Goal: Task Accomplishment & Management: Manage account settings

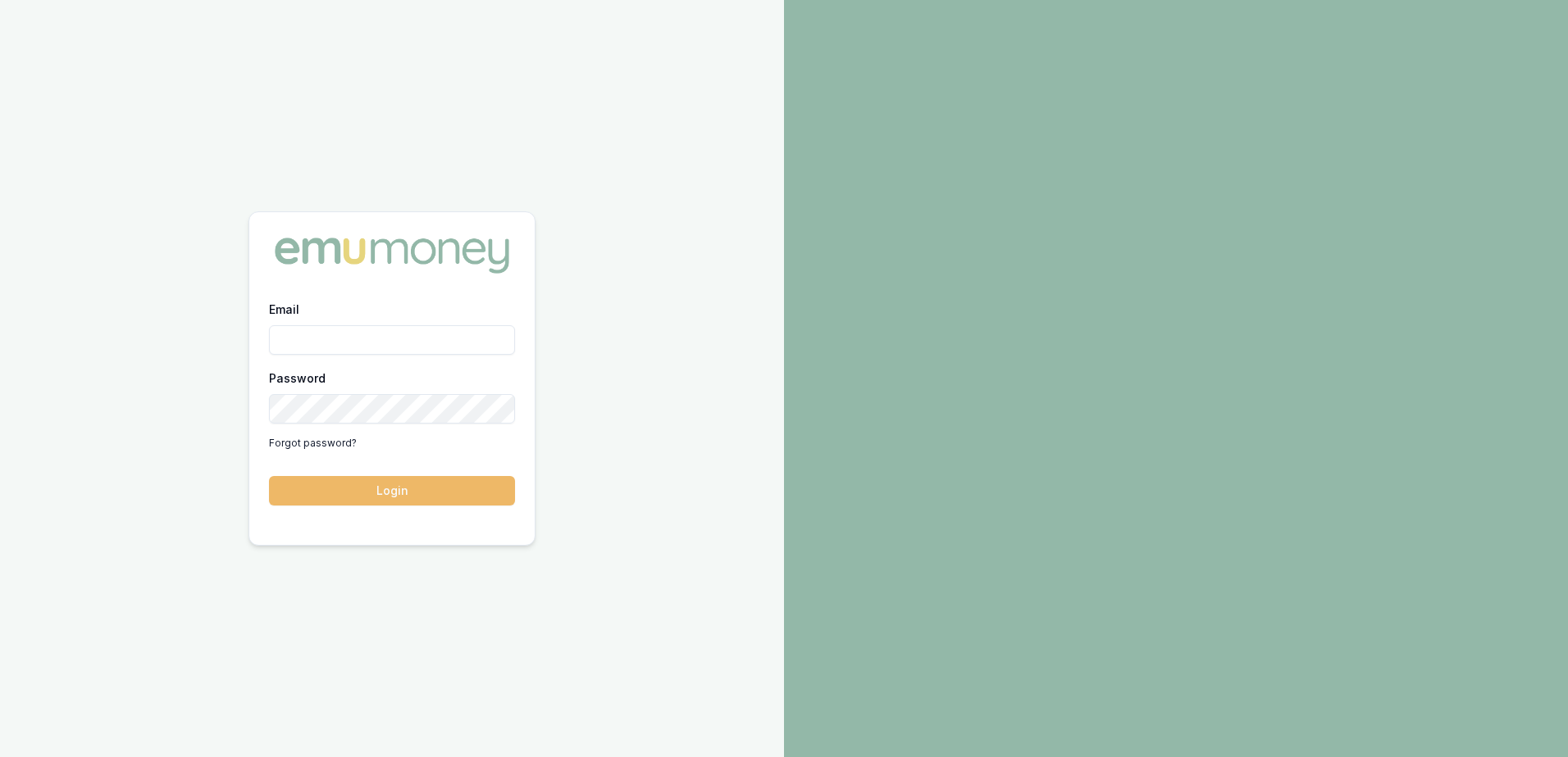
type input "tas.tzimos@emumoney.com.au"
click at [418, 490] on button "Login" at bounding box center [392, 491] width 246 height 29
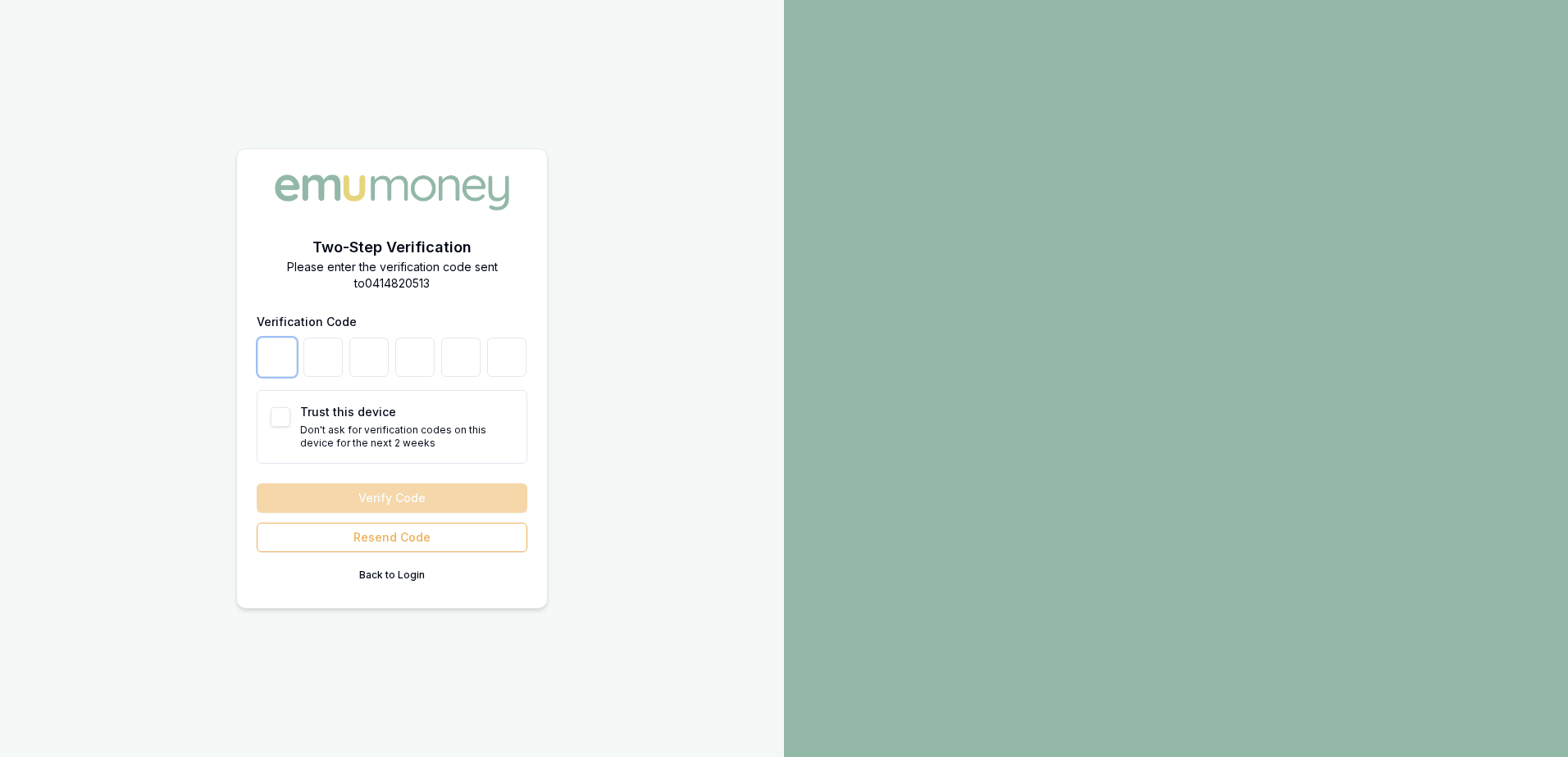
click at [280, 355] on input "number" at bounding box center [277, 357] width 39 height 39
type input "4"
type input "0"
type input "3"
type input "8"
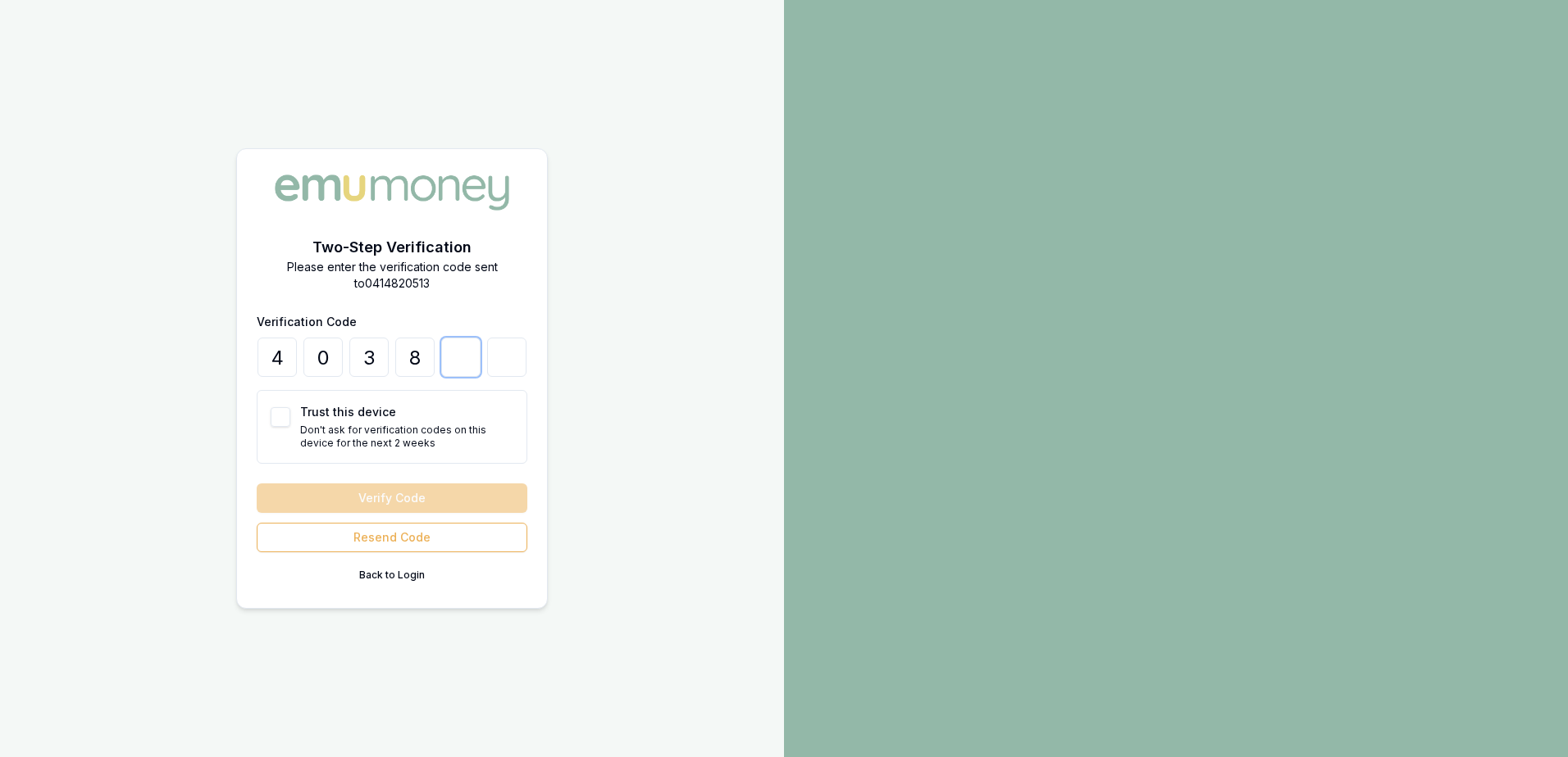
type input "2"
type input "1"
click at [442, 501] on button "Verify Code" at bounding box center [392, 499] width 271 height 29
